Goal: Task Accomplishment & Management: Manage account settings

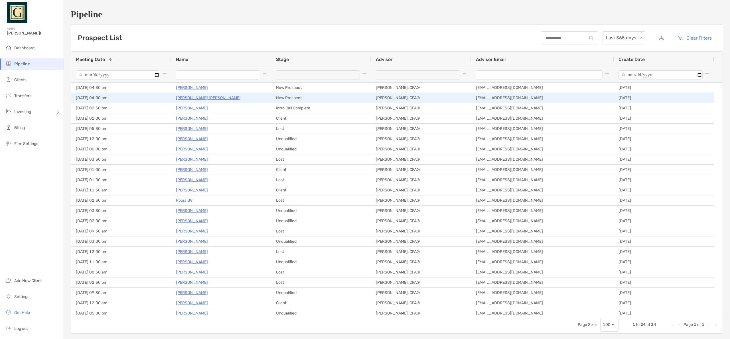
click at [186, 99] on p "[PERSON_NAME] [PERSON_NAME]" at bounding box center [208, 97] width 65 height 7
